Goal: Navigation & Orientation: Find specific page/section

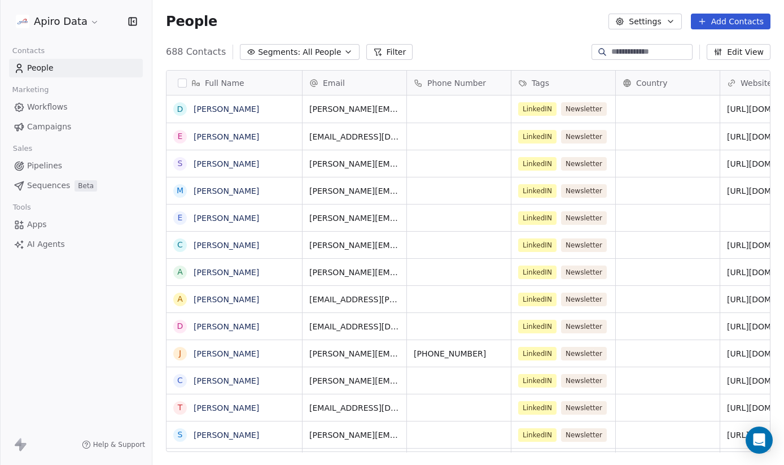
click at [51, 124] on span "Campaigns" at bounding box center [49, 127] width 44 height 12
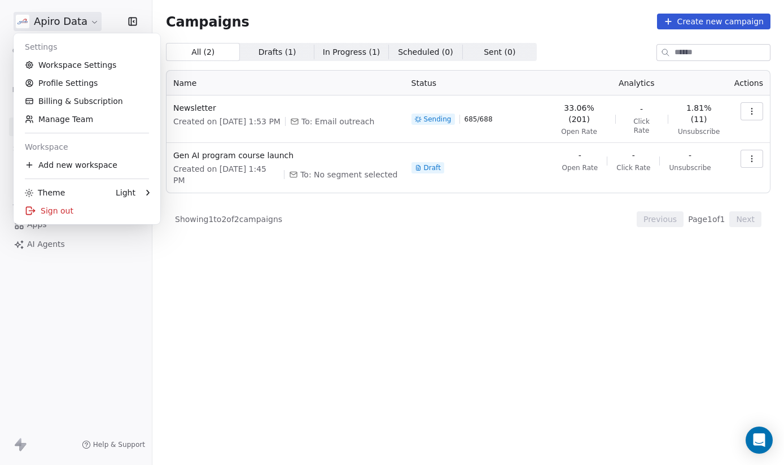
click at [90, 27] on html "Apiro Data Contacts People Marketing Workflows Campaigns Sales Pipelines Sequen…" at bounding box center [392, 239] width 784 height 479
click at [77, 66] on link "Workspace Settings" at bounding box center [87, 65] width 138 height 18
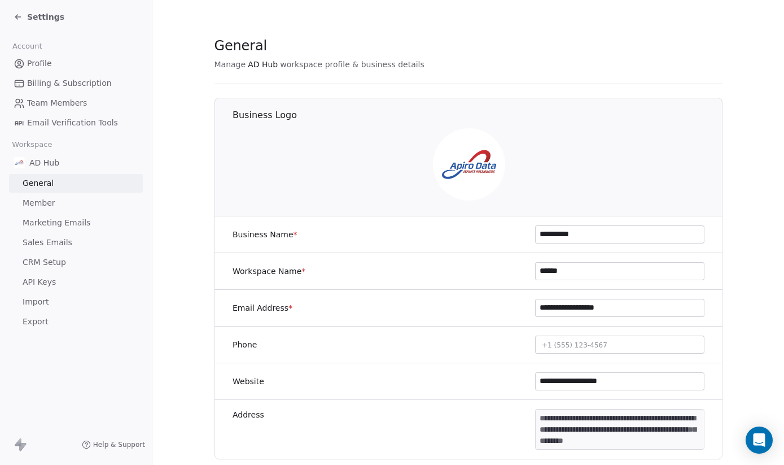
click at [62, 220] on span "Marketing Emails" at bounding box center [57, 223] width 68 height 12
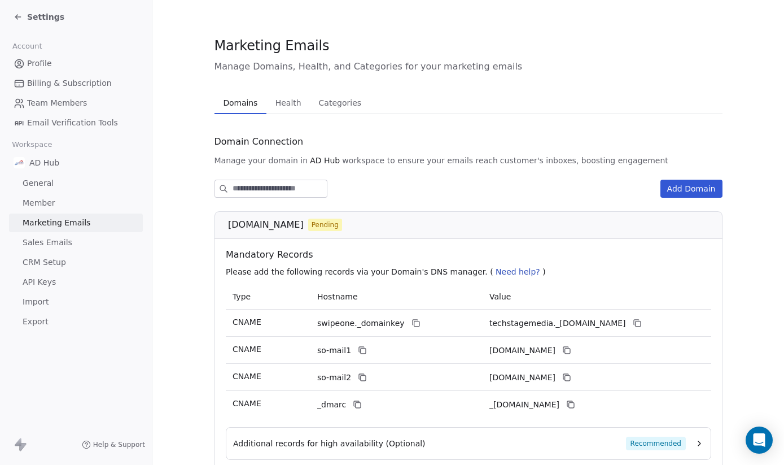
click at [60, 242] on span "Sales Emails" at bounding box center [48, 243] width 50 height 12
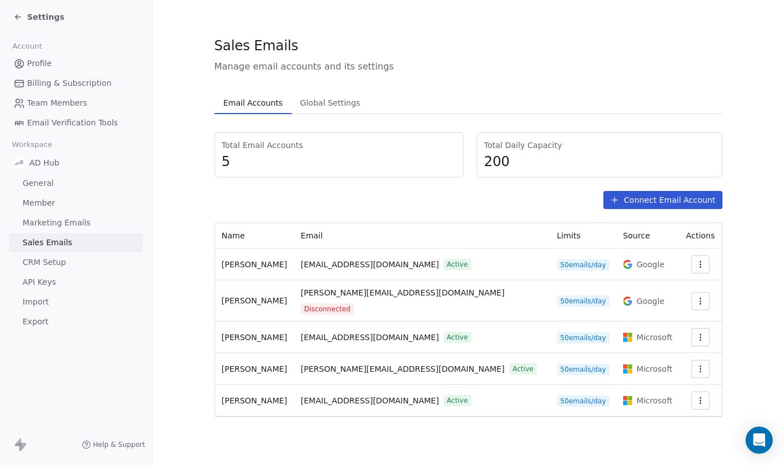
click at [22, 14] on icon at bounding box center [18, 16] width 9 height 9
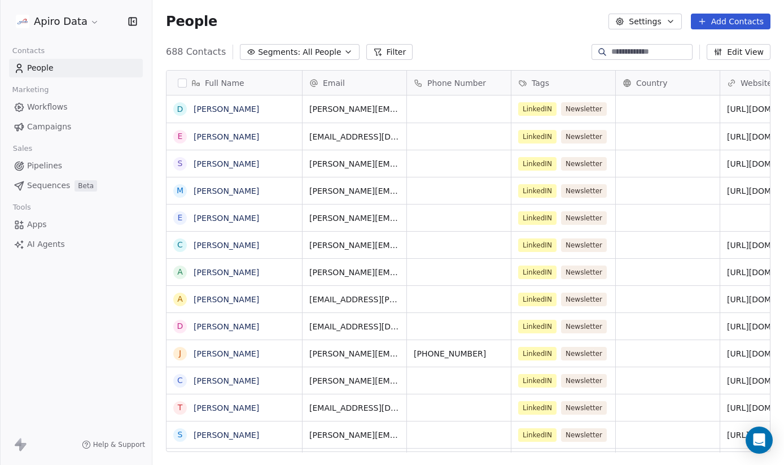
scroll to position [409, 632]
